Goal: Task Accomplishment & Management: Manage account settings

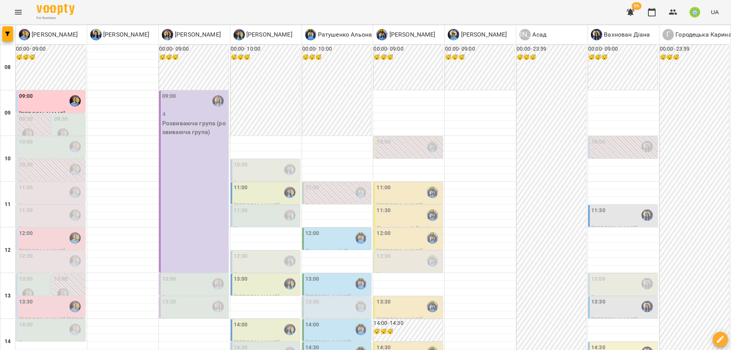
click at [28, 143] on label "10:00" at bounding box center [26, 142] width 14 height 8
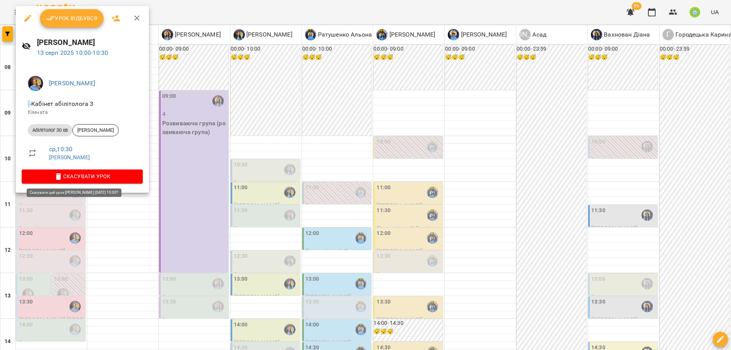
click at [70, 178] on span "Скасувати Урок" at bounding box center [82, 176] width 109 height 9
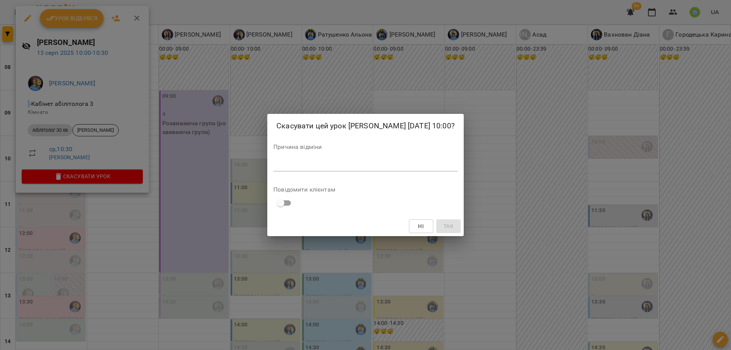
click at [287, 171] on div "*" at bounding box center [365, 165] width 184 height 12
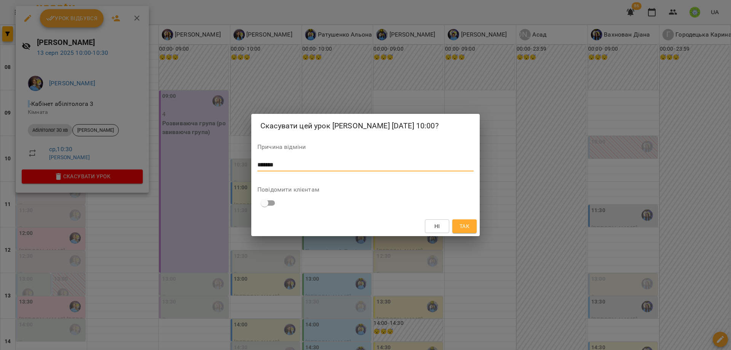
type textarea "*******"
click at [470, 233] on button "Так" at bounding box center [464, 226] width 24 height 14
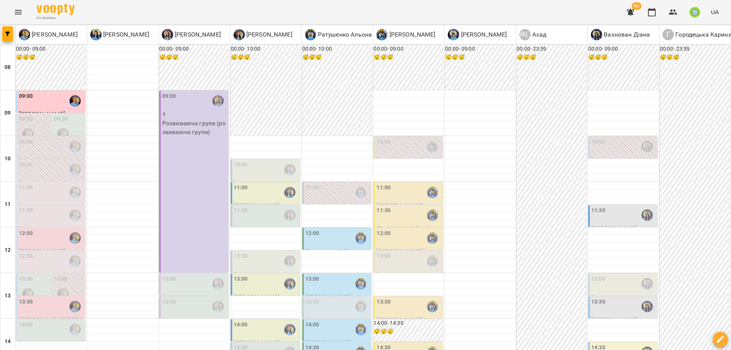
click at [49, 199] on div "11:00" at bounding box center [51, 192] width 65 height 18
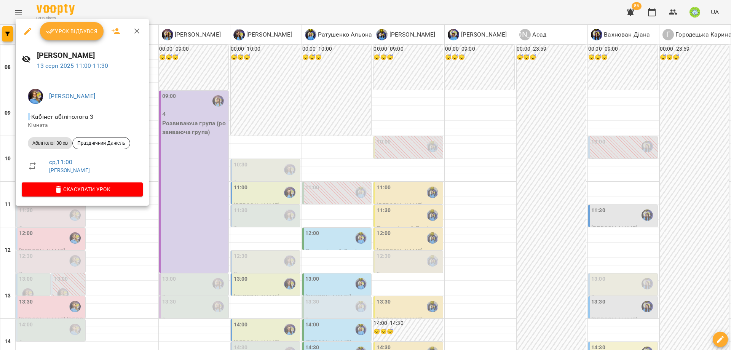
click at [48, 209] on div at bounding box center [365, 175] width 731 height 350
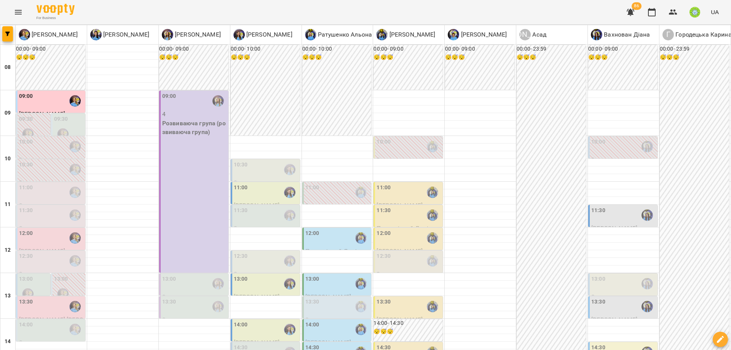
click at [48, 209] on div "11:30" at bounding box center [51, 215] width 65 height 18
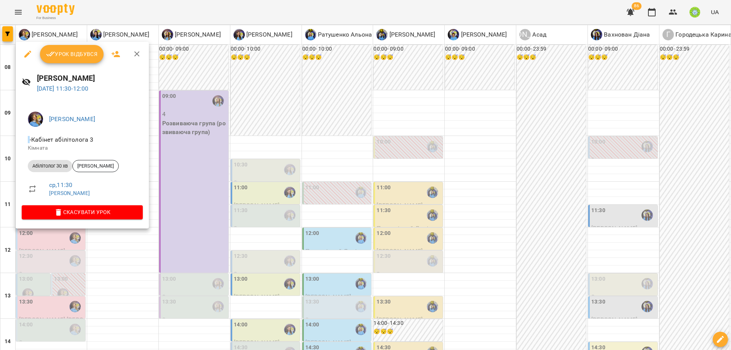
drag, startPoint x: 35, startPoint y: 248, endPoint x: 59, endPoint y: 139, distance: 111.4
click at [35, 248] on div at bounding box center [365, 175] width 731 height 350
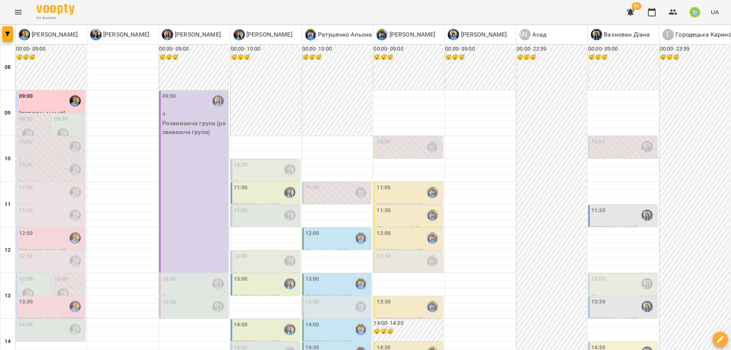
click at [56, 92] on div "09:00" at bounding box center [51, 101] width 65 height 18
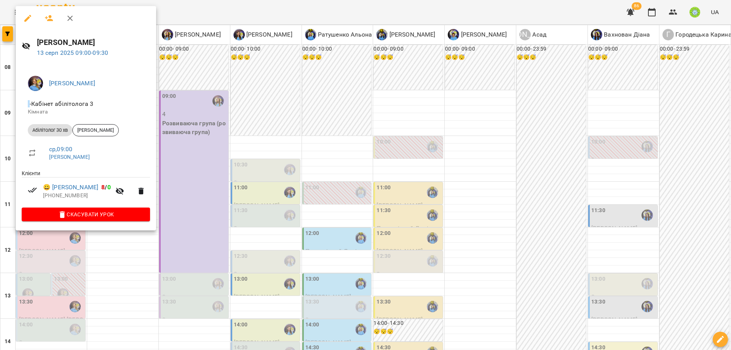
drag, startPoint x: 58, startPoint y: 273, endPoint x: 59, endPoint y: 158, distance: 114.5
click at [58, 269] on div at bounding box center [365, 175] width 731 height 350
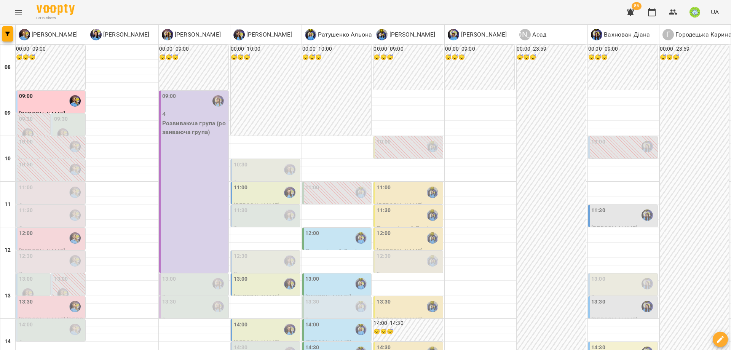
click at [72, 128] on div "09:30" at bounding box center [69, 129] width 30 height 28
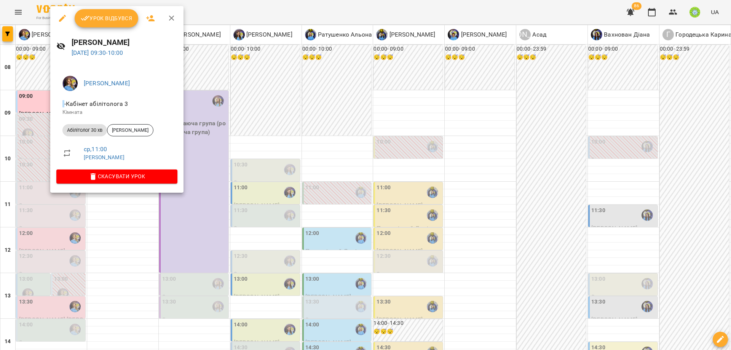
click at [52, 248] on div at bounding box center [365, 175] width 731 height 350
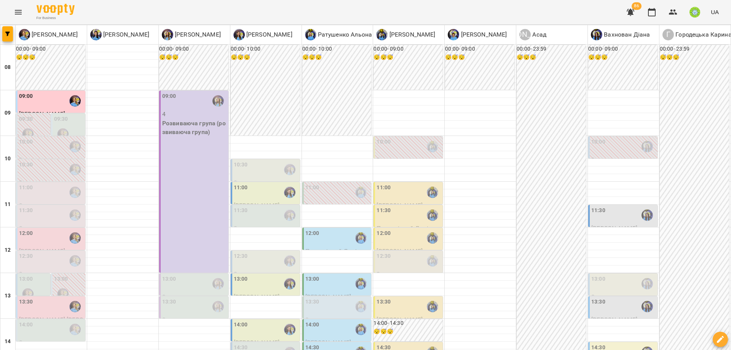
click at [42, 196] on div "11:00" at bounding box center [51, 192] width 65 height 18
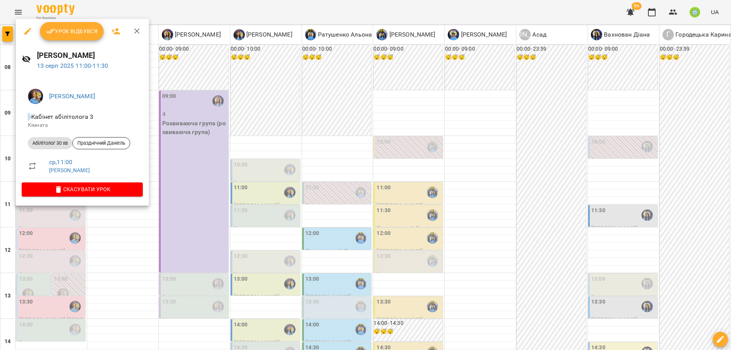
click at [35, 248] on div at bounding box center [365, 175] width 731 height 350
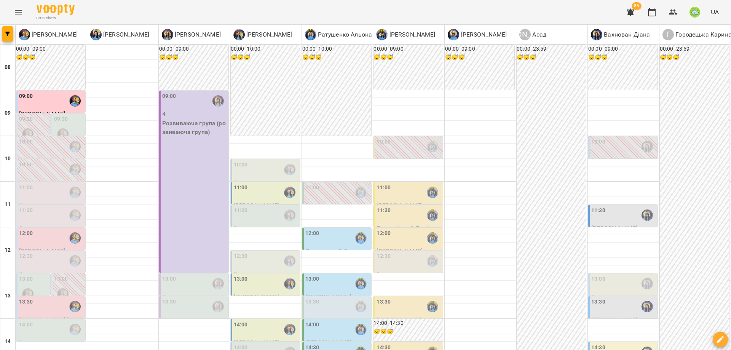
click at [38, 232] on div "12:00" at bounding box center [51, 238] width 65 height 18
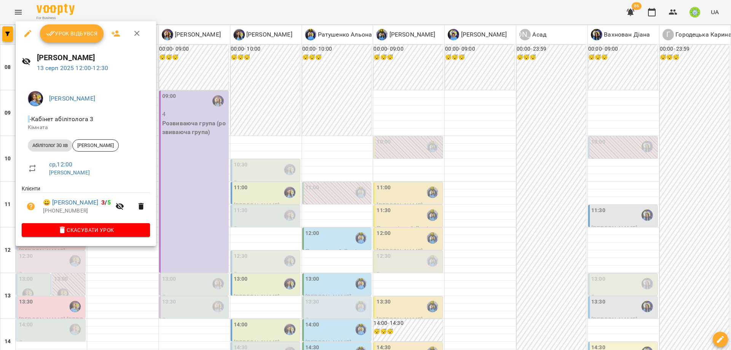
click at [29, 260] on div at bounding box center [365, 175] width 731 height 350
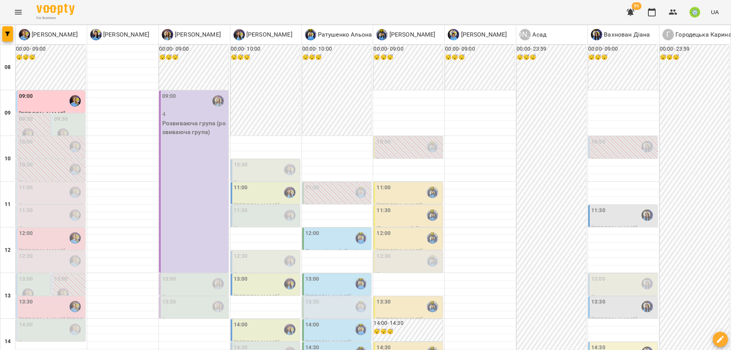
click at [35, 270] on p "0" at bounding box center [51, 273] width 65 height 9
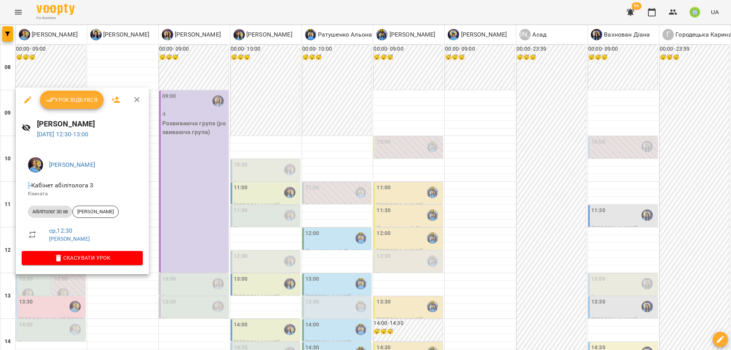
click at [29, 287] on div at bounding box center [365, 175] width 731 height 350
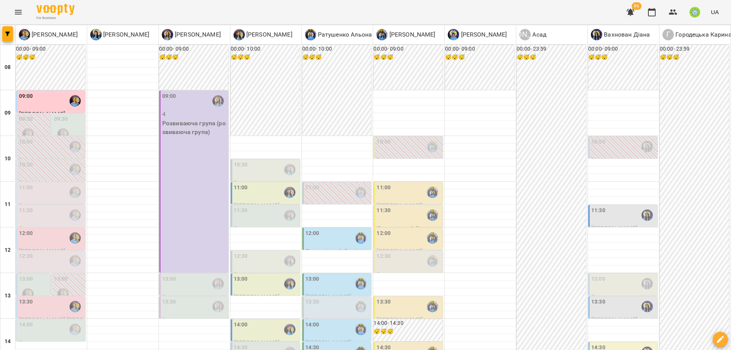
click at [29, 282] on label "13:00" at bounding box center [26, 279] width 14 height 8
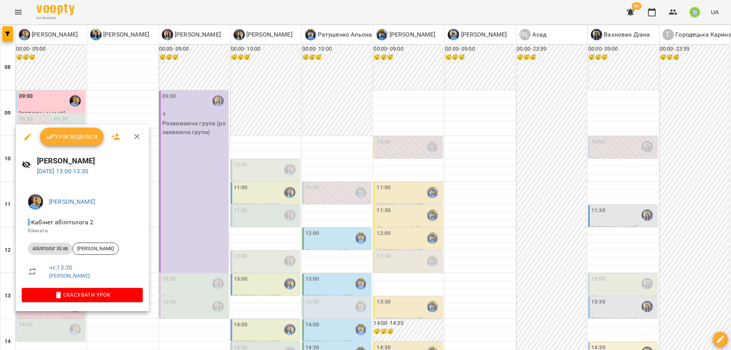
click at [186, 212] on div at bounding box center [365, 175] width 731 height 350
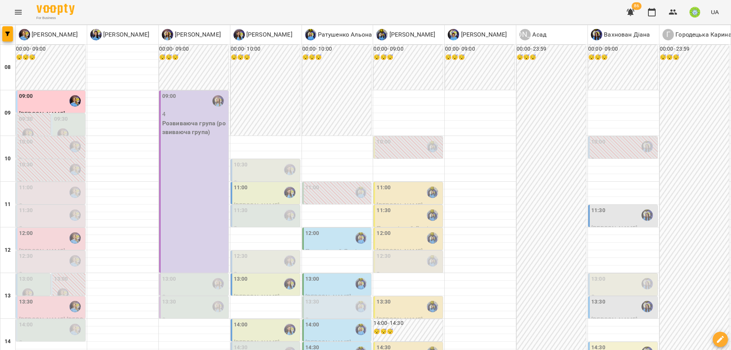
scroll to position [93, 0]
click at [54, 298] on div "13:30" at bounding box center [51, 307] width 65 height 18
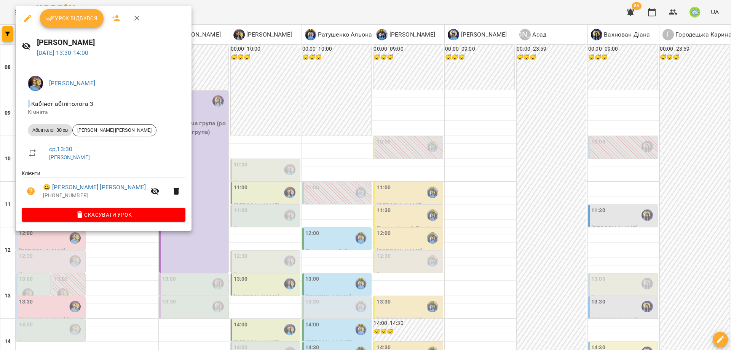
click at [174, 181] on div at bounding box center [365, 175] width 731 height 350
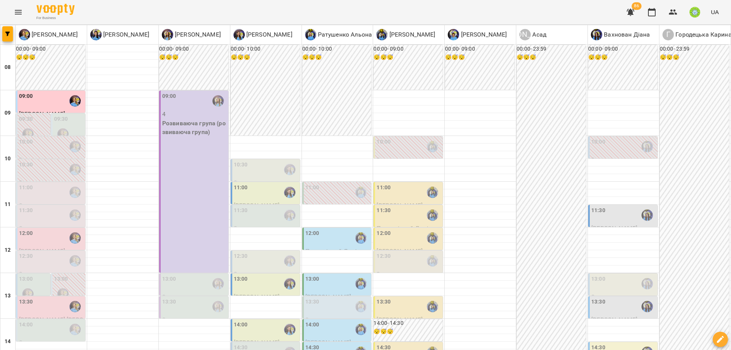
click at [59, 320] on div "14:00" at bounding box center [51, 329] width 65 height 18
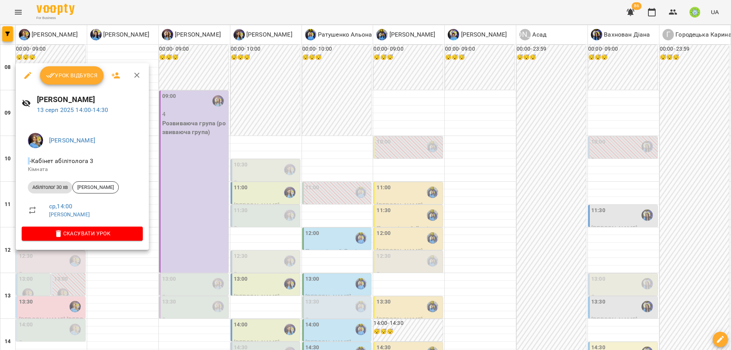
click at [199, 188] on div at bounding box center [365, 175] width 731 height 350
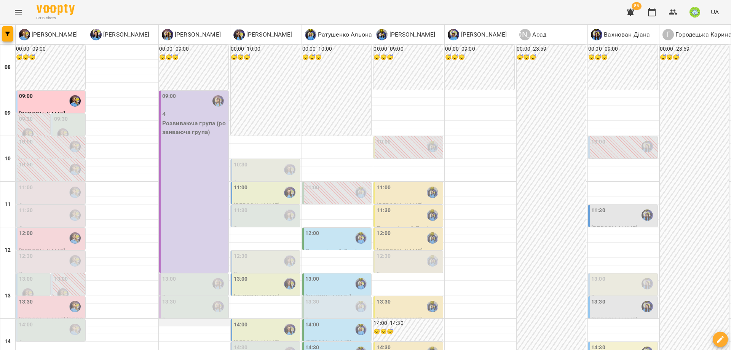
scroll to position [166, 0]
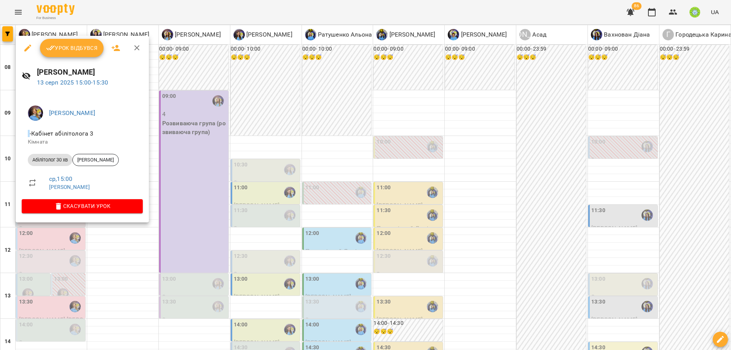
drag, startPoint x: 207, startPoint y: 215, endPoint x: 192, endPoint y: 217, distance: 14.7
click at [206, 215] on div at bounding box center [365, 175] width 731 height 350
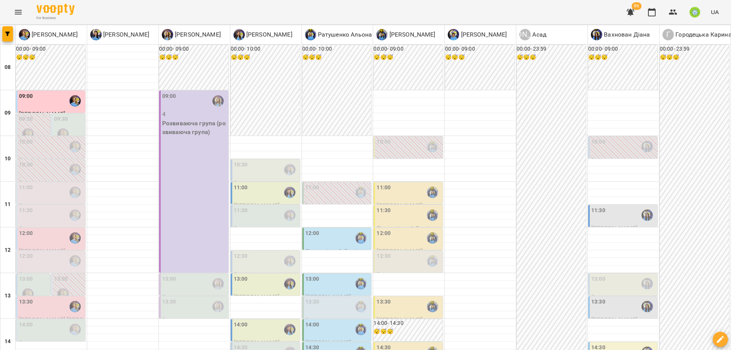
scroll to position [226, 0]
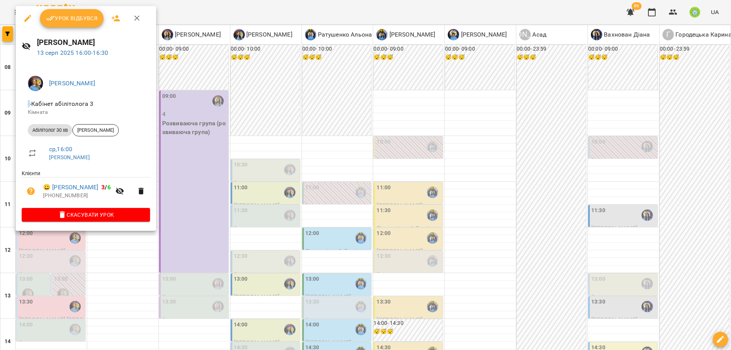
drag, startPoint x: 185, startPoint y: 231, endPoint x: 76, endPoint y: 225, distance: 109.0
click at [185, 231] on div at bounding box center [365, 175] width 731 height 350
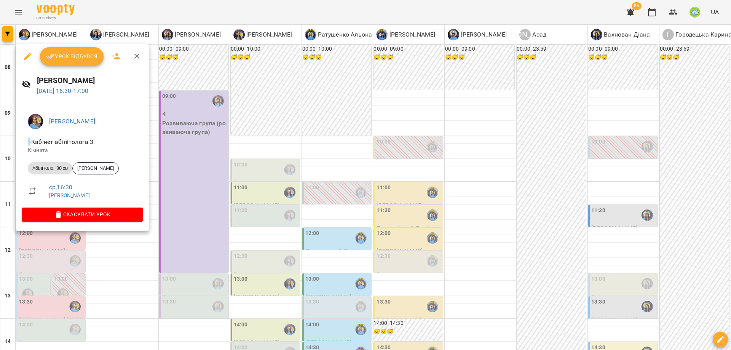
click at [181, 244] on div at bounding box center [365, 175] width 731 height 350
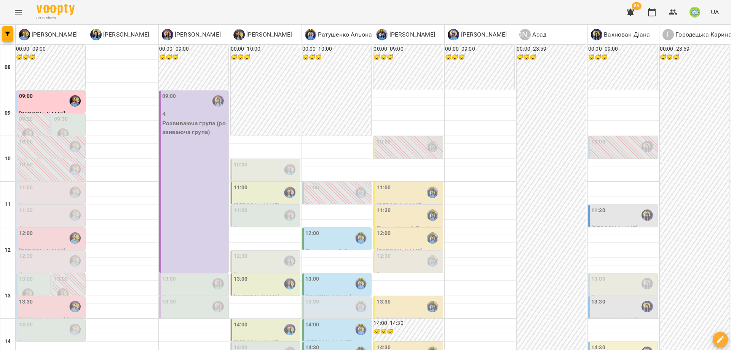
scroll to position [0, 0]
click at [394, 143] on div "10:00" at bounding box center [408, 147] width 65 height 18
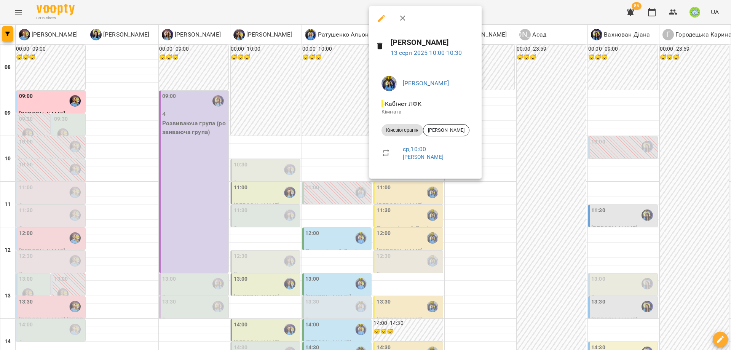
click at [314, 86] on div at bounding box center [365, 175] width 731 height 350
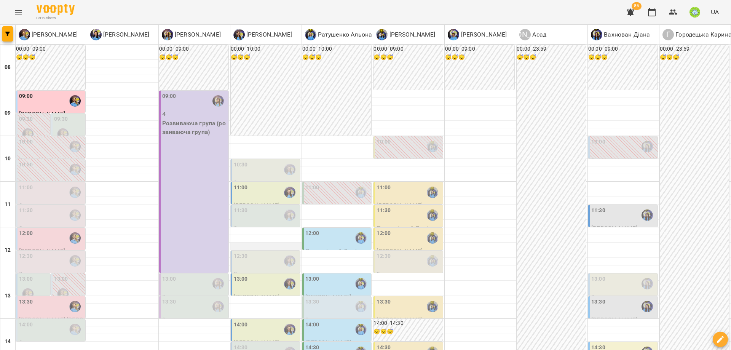
scroll to position [111, 0]
click at [52, 252] on div "12:30" at bounding box center [51, 261] width 65 height 18
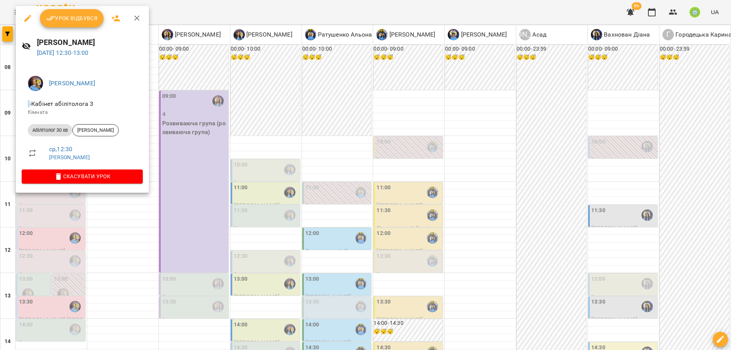
click at [226, 183] on div at bounding box center [365, 175] width 731 height 350
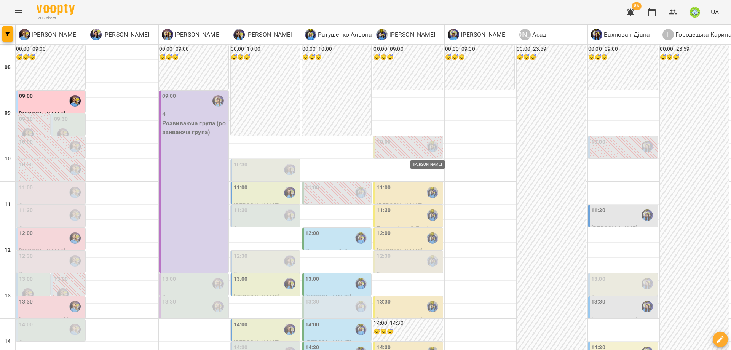
click at [409, 252] on div "12:30" at bounding box center [408, 261] width 65 height 18
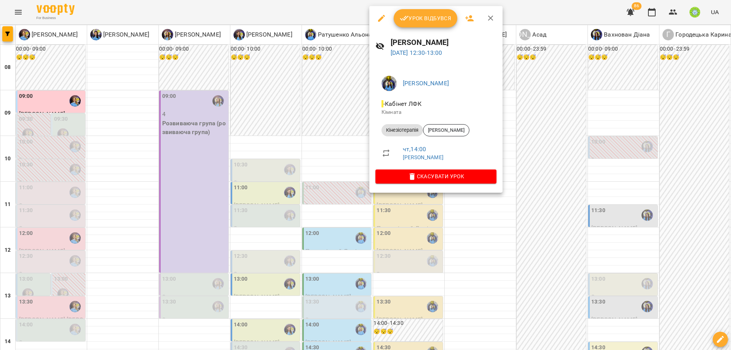
click at [347, 175] on div at bounding box center [365, 175] width 731 height 350
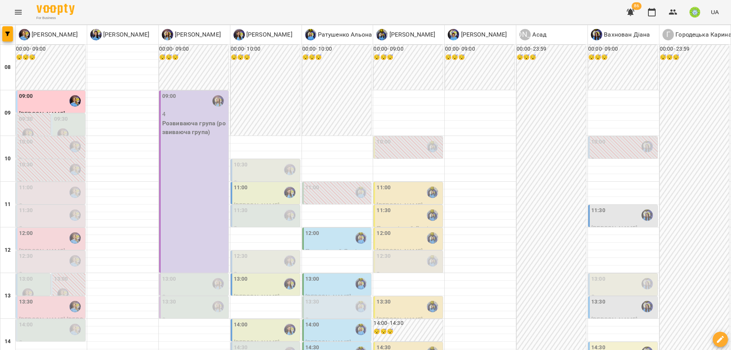
click at [341, 275] on div "13:00" at bounding box center [337, 284] width 65 height 18
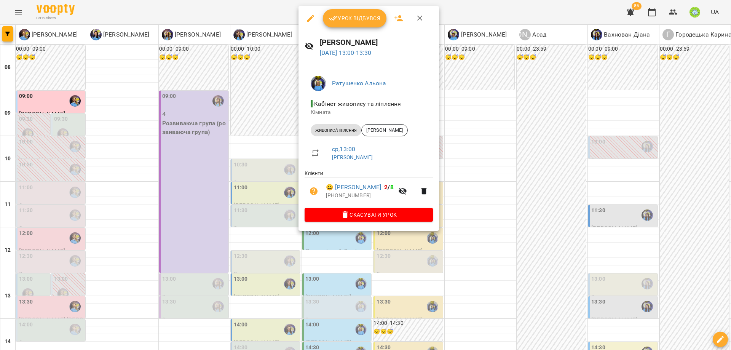
click at [357, 252] on div at bounding box center [365, 175] width 731 height 350
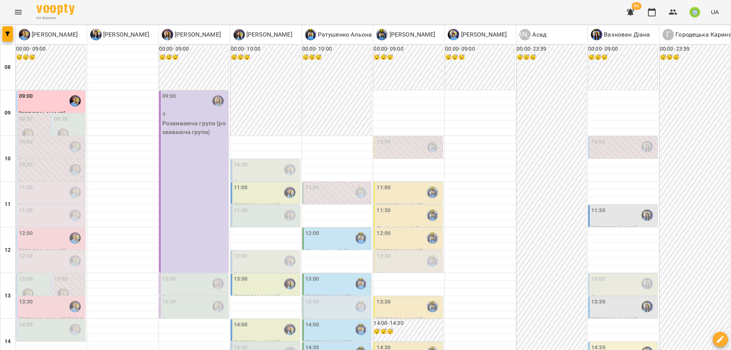
click at [403, 252] on div "12:30" at bounding box center [408, 261] width 65 height 18
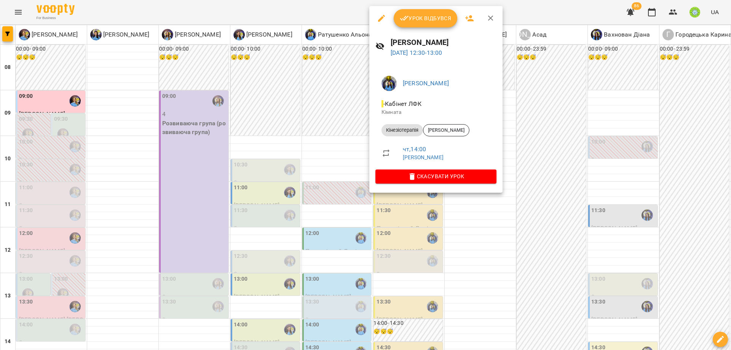
click at [318, 198] on div at bounding box center [365, 175] width 731 height 350
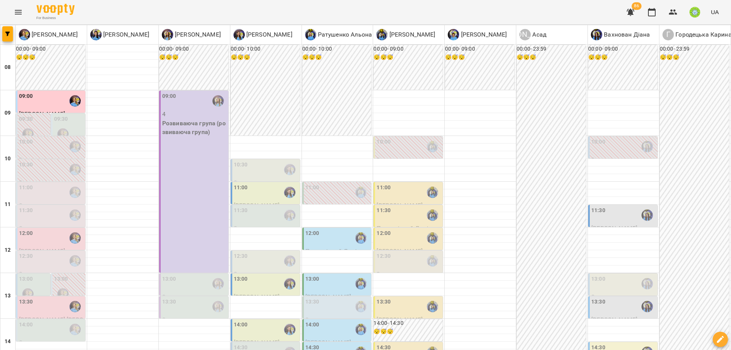
click at [329, 229] on div "12:00" at bounding box center [337, 238] width 65 height 18
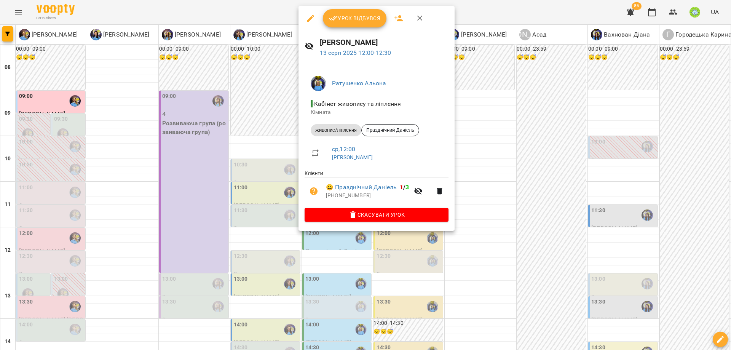
click at [384, 247] on div at bounding box center [365, 175] width 731 height 350
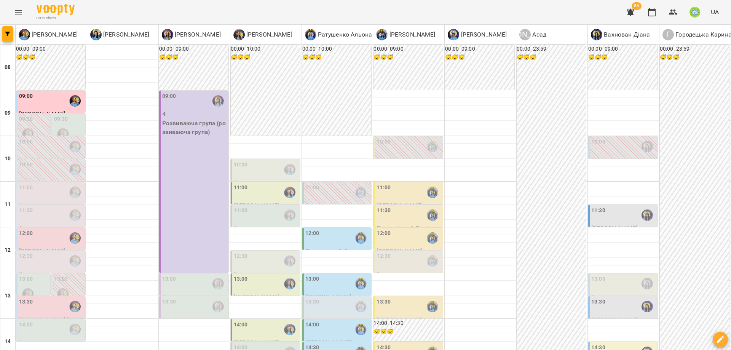
click at [602, 275] on div "13:00" at bounding box center [623, 284] width 65 height 18
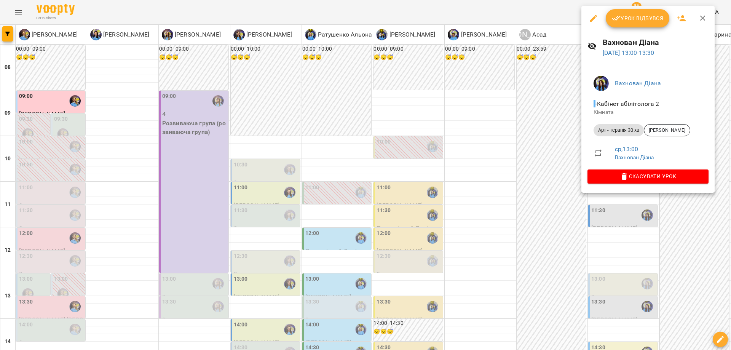
click at [525, 179] on div at bounding box center [365, 175] width 731 height 350
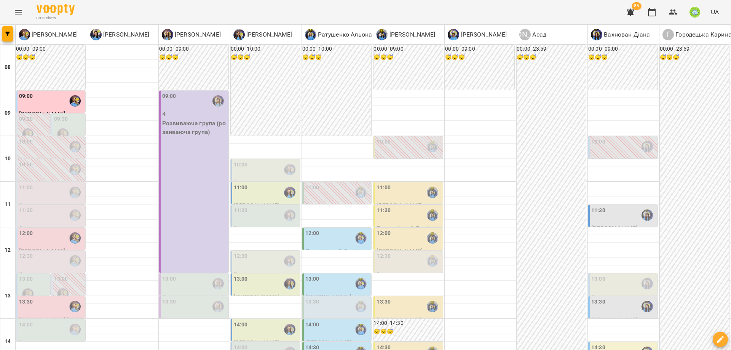
click at [398, 252] on div "12:30" at bounding box center [408, 261] width 65 height 18
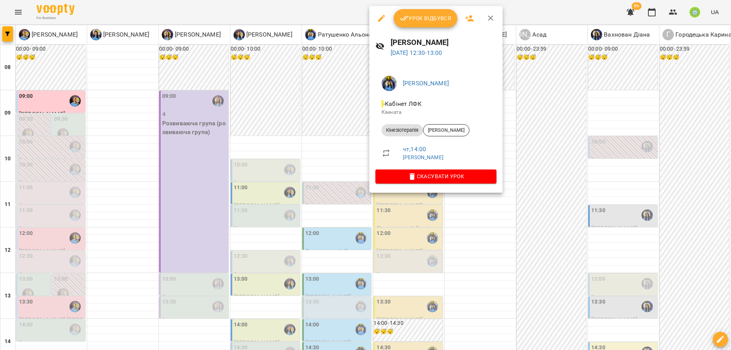
click at [556, 218] on div at bounding box center [365, 175] width 731 height 350
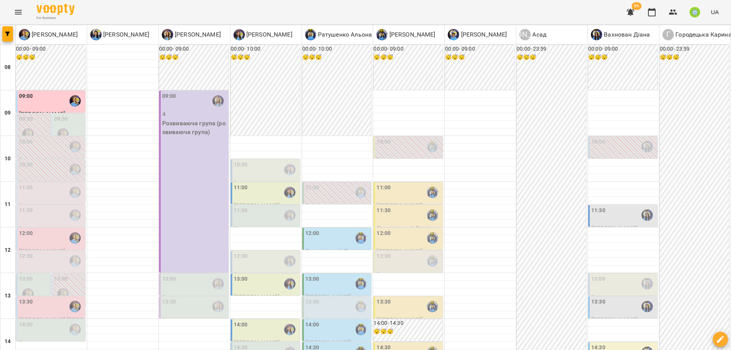
click at [258, 252] on div "12:30" at bounding box center [266, 261] width 65 height 18
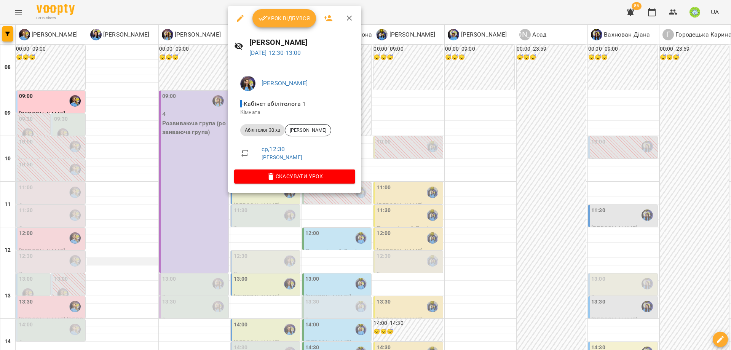
drag, startPoint x: 169, startPoint y: 158, endPoint x: 123, endPoint y: 148, distance: 46.6
click at [169, 158] on div at bounding box center [365, 175] width 731 height 350
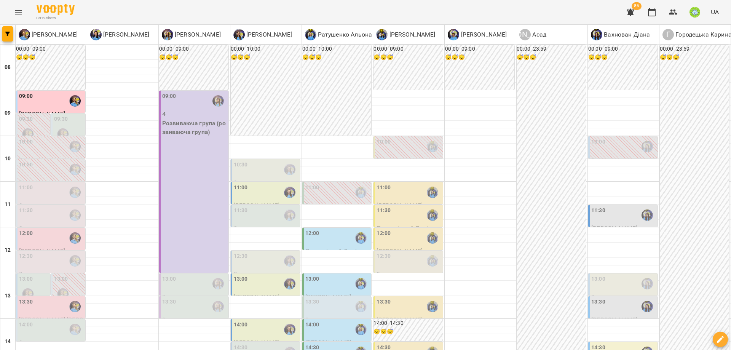
click at [183, 275] on div "13:00" at bounding box center [194, 284] width 65 height 18
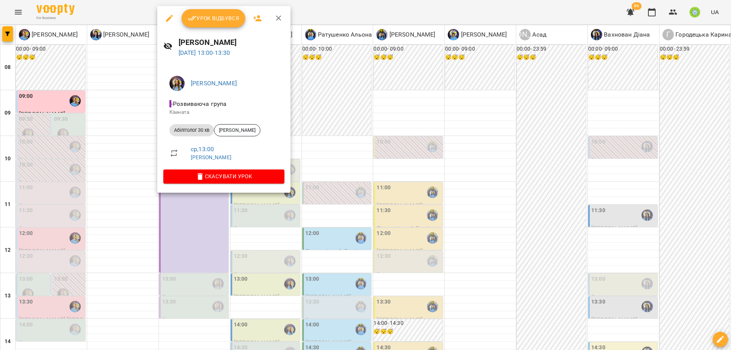
click at [351, 186] on div at bounding box center [365, 175] width 731 height 350
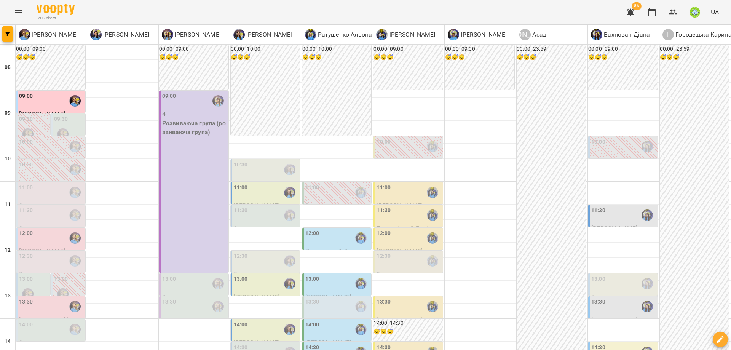
click at [266, 275] on div "13:00" at bounding box center [266, 284] width 65 height 18
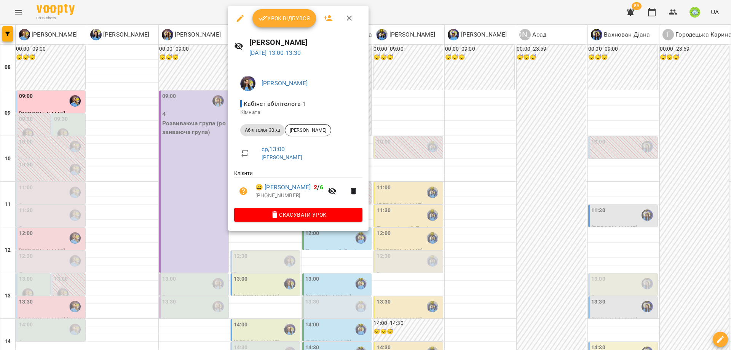
click at [361, 171] on div "[PERSON_NAME] абілітолога 1 [PERSON_NAME] 30 хв [PERSON_NAME] ср , 13:00 [PERSO…" at bounding box center [298, 147] width 140 height 167
click at [340, 173] on ul "Клієнти 😀 [PERSON_NAME] 2 / 6 [PHONE_NUMBER]" at bounding box center [298, 188] width 128 height 38
drag, startPoint x: 400, startPoint y: 176, endPoint x: 390, endPoint y: 180, distance: 11.2
click at [400, 177] on div at bounding box center [365, 175] width 731 height 350
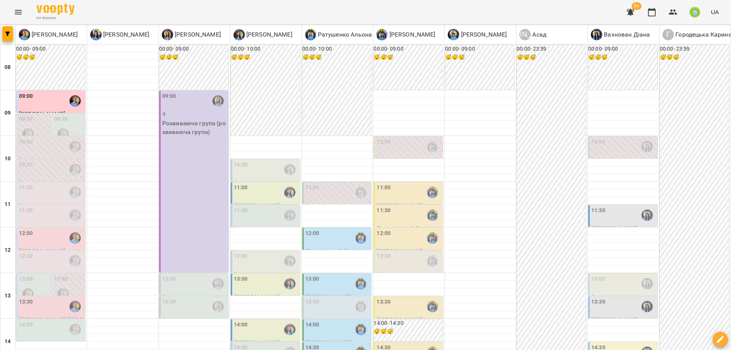
click at [340, 292] on p "[PERSON_NAME]" at bounding box center [337, 296] width 65 height 9
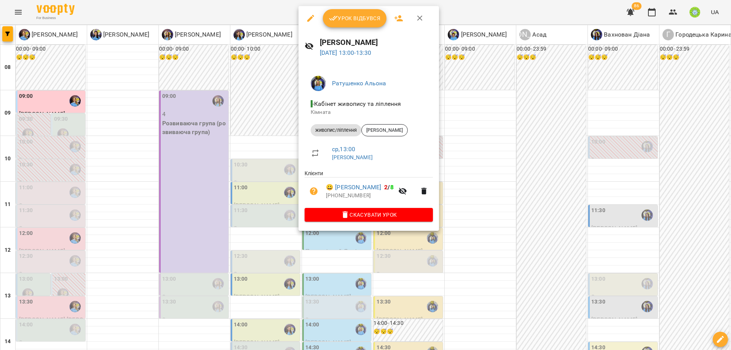
drag, startPoint x: 450, startPoint y: 183, endPoint x: 406, endPoint y: 195, distance: 45.8
click at [449, 183] on div at bounding box center [365, 175] width 731 height 350
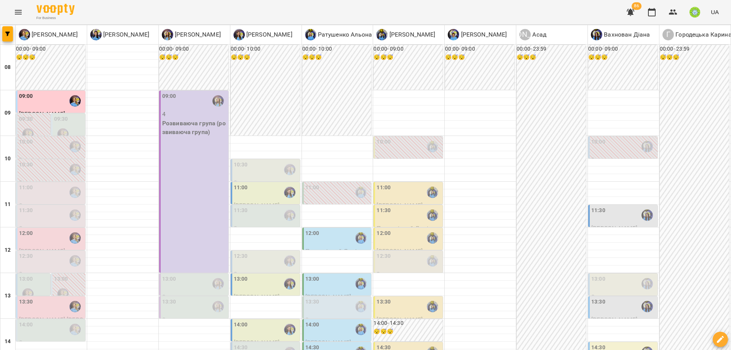
click at [340, 298] on div "13:30" at bounding box center [337, 307] width 65 height 18
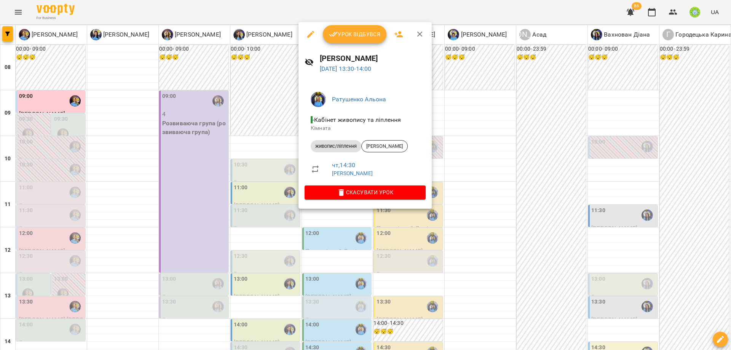
click at [457, 192] on div at bounding box center [365, 175] width 731 height 350
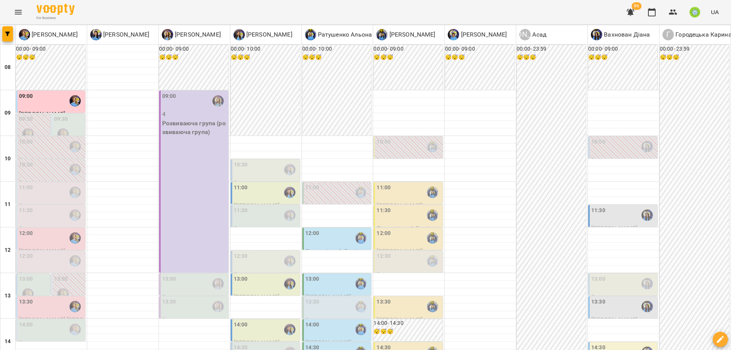
click at [607, 275] on div "13:00" at bounding box center [623, 284] width 65 height 18
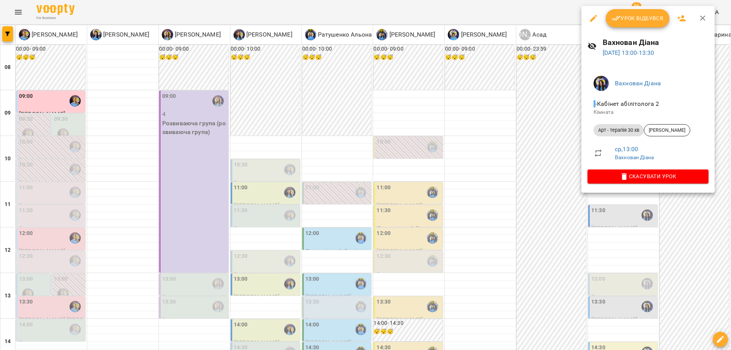
click at [560, 210] on div at bounding box center [365, 175] width 731 height 350
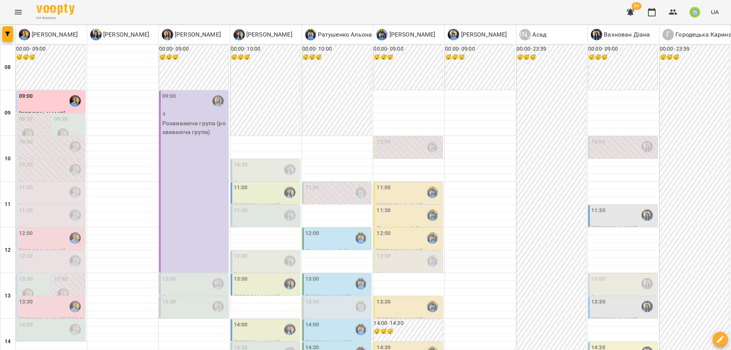
click at [267, 275] on div "13:00" at bounding box center [266, 284] width 65 height 18
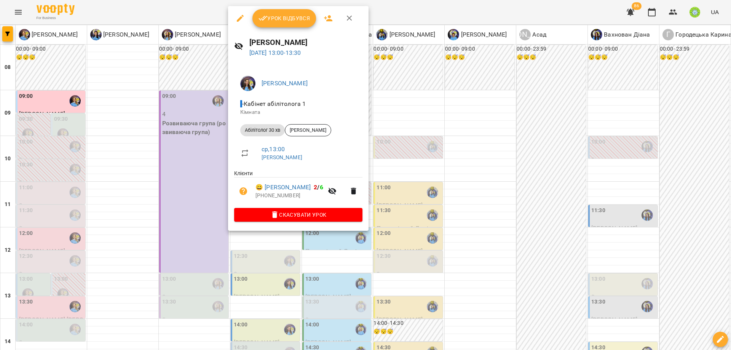
click at [201, 174] on div at bounding box center [365, 175] width 731 height 350
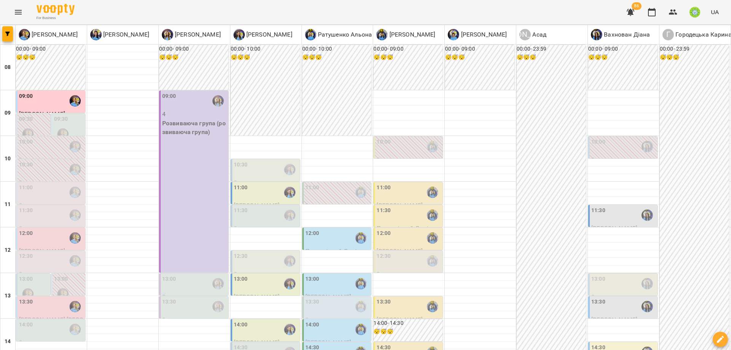
click at [201, 275] on div "13:00" at bounding box center [194, 284] width 65 height 18
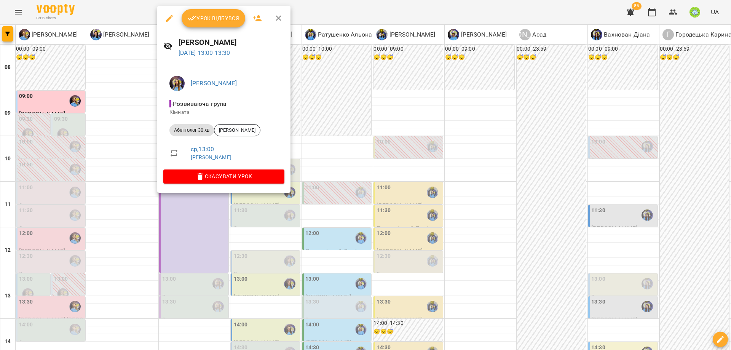
click at [42, 178] on div at bounding box center [365, 175] width 731 height 350
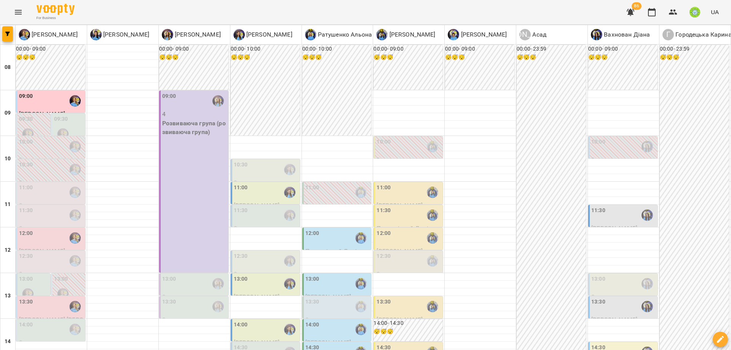
click at [30, 285] on div at bounding box center [28, 294] width 18 height 18
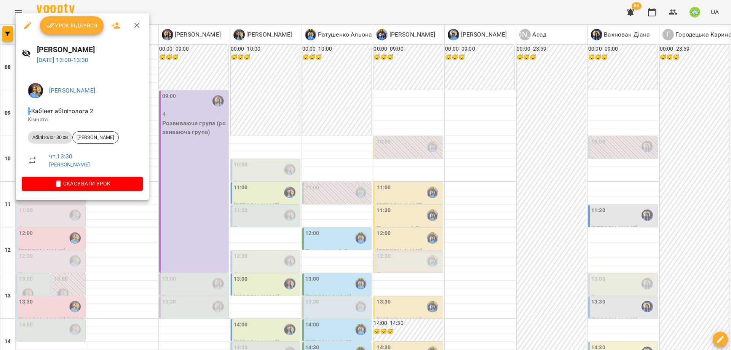
click at [278, 189] on div at bounding box center [365, 175] width 731 height 350
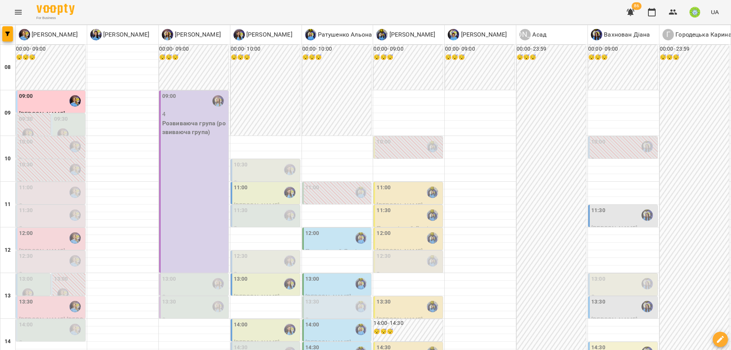
click at [306, 298] on label "13:30" at bounding box center [312, 302] width 14 height 8
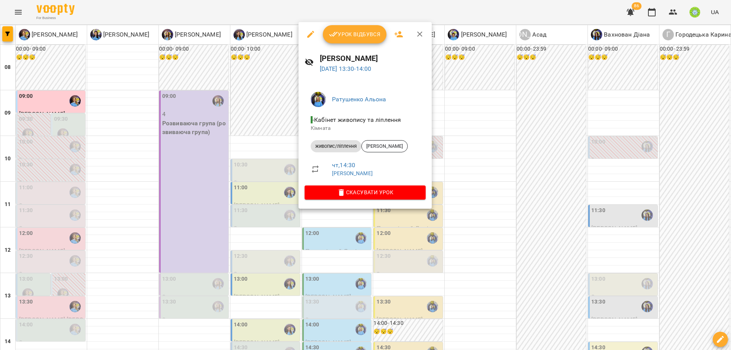
click at [307, 40] on button "button" at bounding box center [310, 34] width 18 height 18
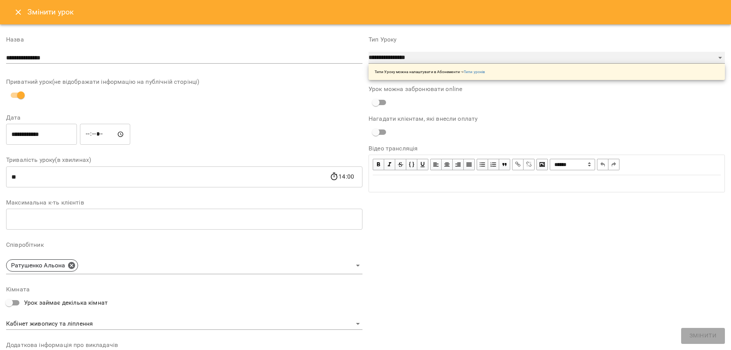
click at [435, 55] on select "**********" at bounding box center [546, 58] width 356 height 12
select select "**********"
click at [699, 335] on span "Змінити" at bounding box center [702, 336] width 27 height 10
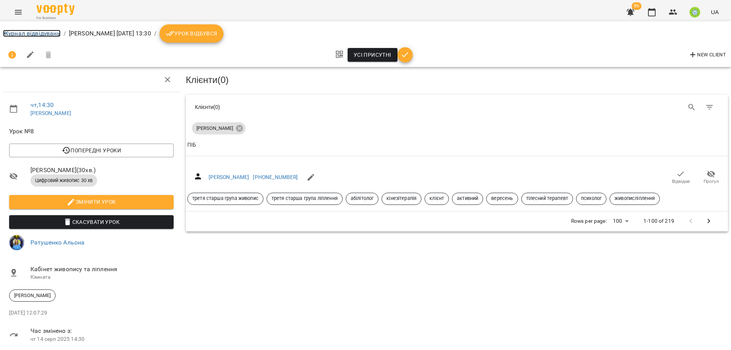
click at [29, 32] on link "Журнал відвідувань" at bounding box center [31, 33] width 57 height 7
